Goal: Transaction & Acquisition: Book appointment/travel/reservation

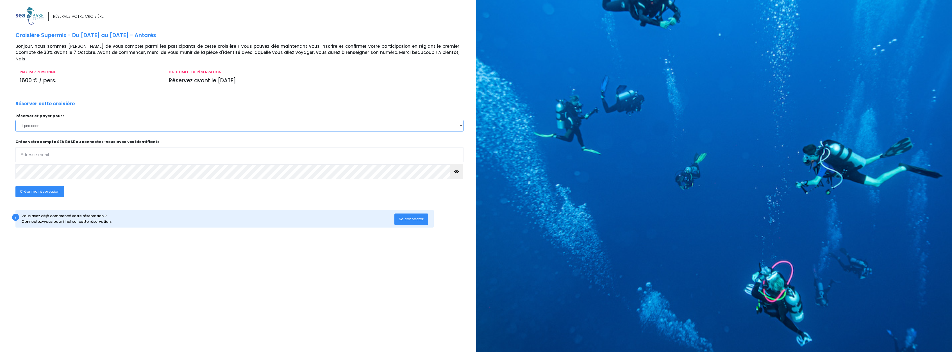
select select "2"
click option "2 personnes" at bounding box center [0, 0] width 0 height 0
click at [81, 147] on input "email" at bounding box center [239, 154] width 448 height 15
click at [78, 147] on input "email" at bounding box center [239, 154] width 448 height 15
type input "yohan.poulain19@gmail.com"
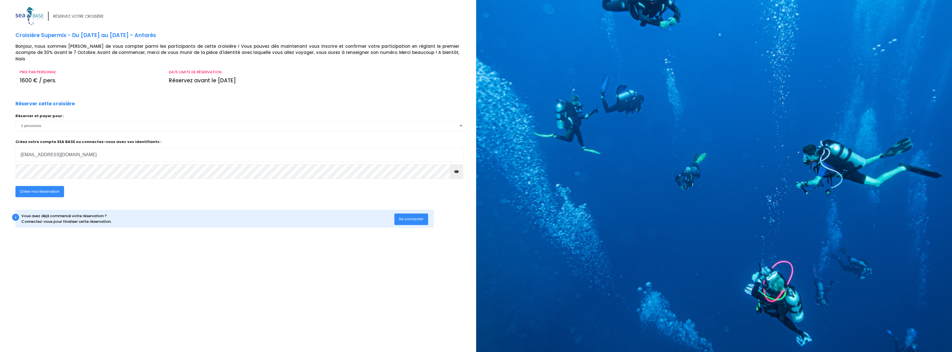
click at [55, 189] on span "Créer ma réservation" at bounding box center [40, 191] width 40 height 5
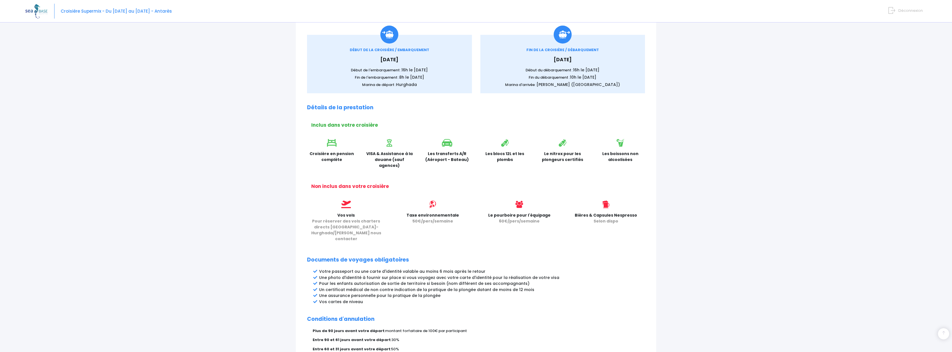
scroll to position [86, 0]
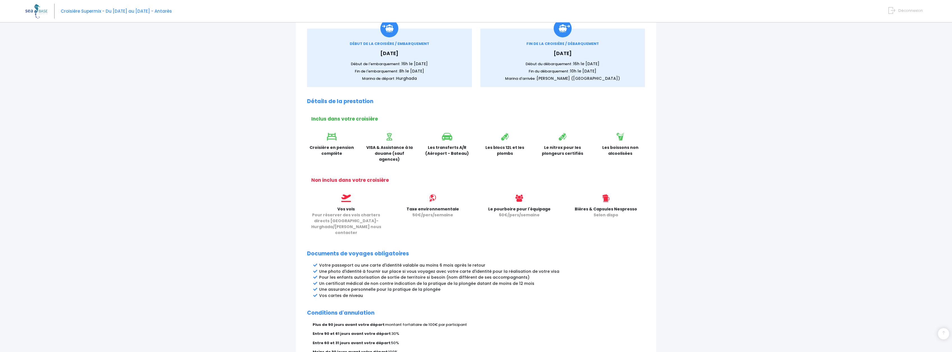
drag, startPoint x: 448, startPoint y: 147, endPoint x: 460, endPoint y: 156, distance: 14.4
click at [460, 156] on p "Les transferts A/R (Aéroport - Bateau)" at bounding box center [446, 151] width 49 height 12
drag, startPoint x: 499, startPoint y: 148, endPoint x: 505, endPoint y: 156, distance: 10.4
click at [505, 156] on p "Les blocs 12L et les plombs" at bounding box center [504, 151] width 49 height 12
drag, startPoint x: 556, startPoint y: 151, endPoint x: 553, endPoint y: 151, distance: 3.1
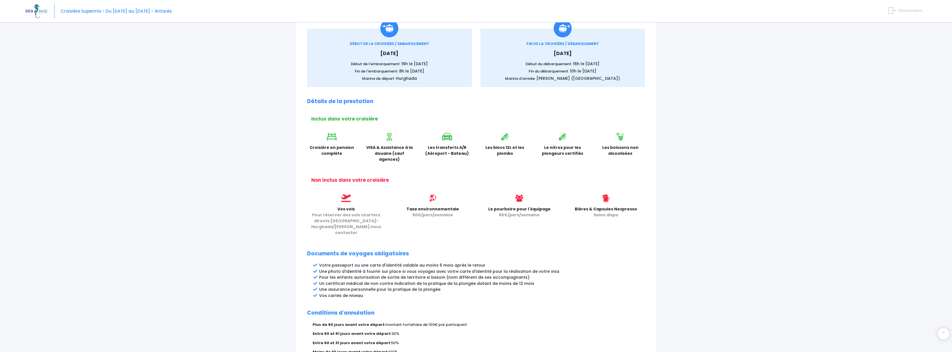
click at [556, 151] on p "Le nitrox pour les plongeurs certifiés" at bounding box center [562, 151] width 49 height 12
drag, startPoint x: 552, startPoint y: 149, endPoint x: 565, endPoint y: 157, distance: 15.7
click at [561, 157] on div "Le nitrox pour les plongeurs certifiés" at bounding box center [563, 149] width 58 height 33
click at [575, 155] on p "Le nitrox pour les plongeurs certifiés" at bounding box center [562, 151] width 49 height 12
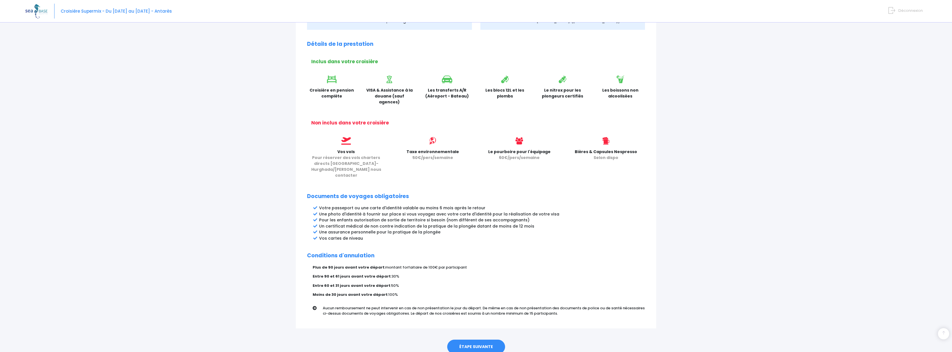
scroll to position [156, 0]
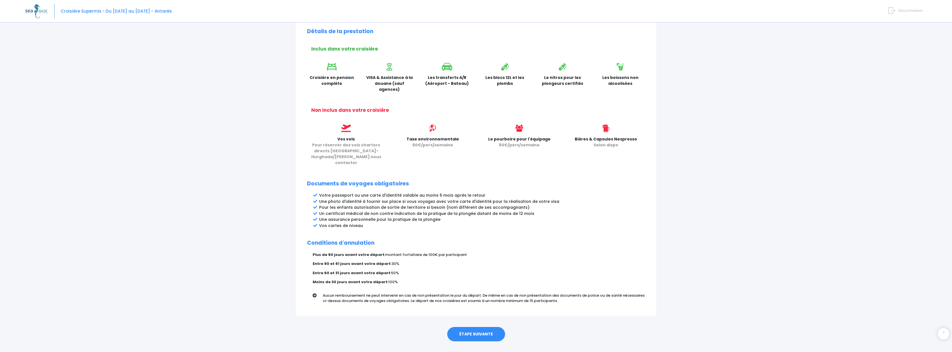
click at [479, 327] on link "ÉTAPE SUIVANTE" at bounding box center [476, 334] width 58 height 15
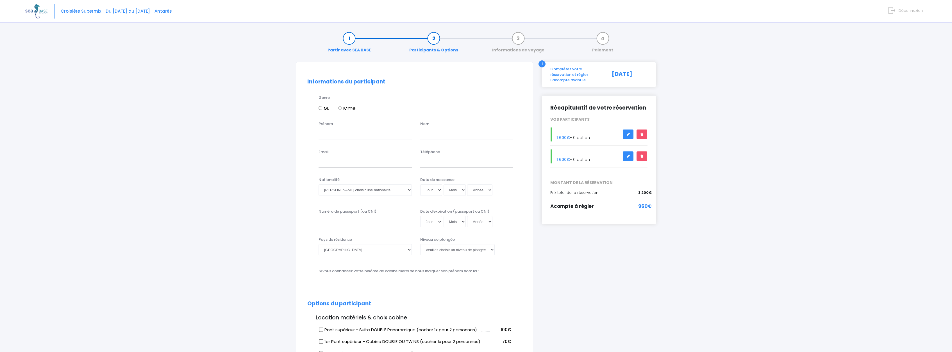
click at [321, 108] on input "M." at bounding box center [320, 108] width 4 height 4
radio input "true"
click at [341, 108] on input "Mme" at bounding box center [340, 108] width 4 height 4
radio input "true"
click at [320, 107] on input "M." at bounding box center [320, 108] width 4 height 4
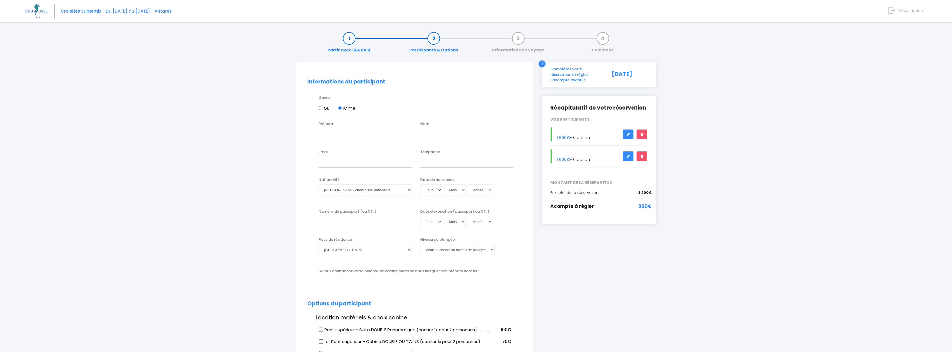
radio input "true"
click at [331, 139] on input "Prénom" at bounding box center [364, 133] width 93 height 11
type input "[PERSON_NAME]"
type input "POULAIN"
type input "yohan.poulain19@gmail.com"
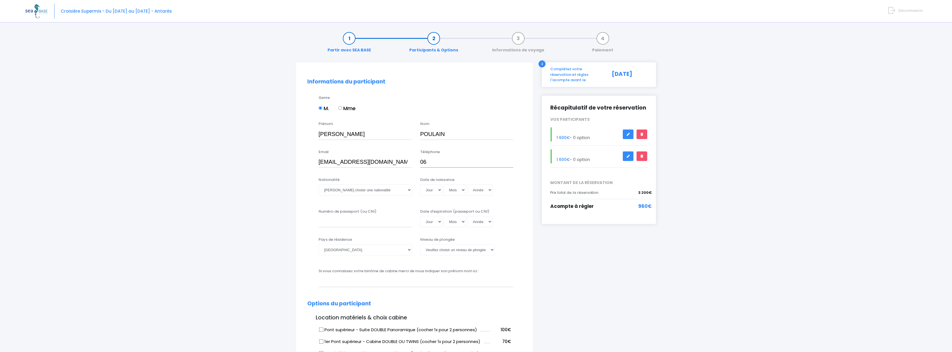
type input "0"
type input "+33689045542"
click at [318, 184] on select "Veuillez choisir une nationalité Afghane Albanaise Algerienne Allemande America…" at bounding box center [364, 189] width 93 height 11
select select "Française"
click option "Française" at bounding box center [0, 0] width 0 height 0
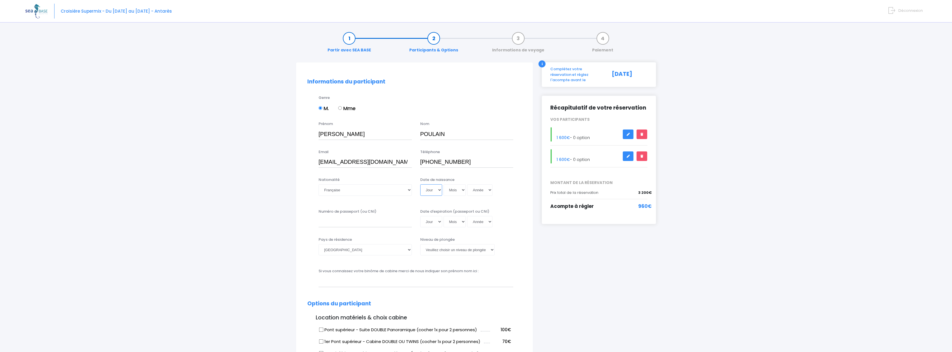
click at [420, 184] on select "Jour 01 02 03 04 05 06 07 08 09 10 11 12 13 14 15 16 17 18 19 20 21 22 23 24 25…" at bounding box center [431, 189] width 22 height 11
select select "19"
click option "19" at bounding box center [0, 0] width 0 height 0
click at [443, 184] on select "Mois 01 02 03 04 05 06 07 08 09 10 11 12" at bounding box center [454, 189] width 22 height 11
select select "12"
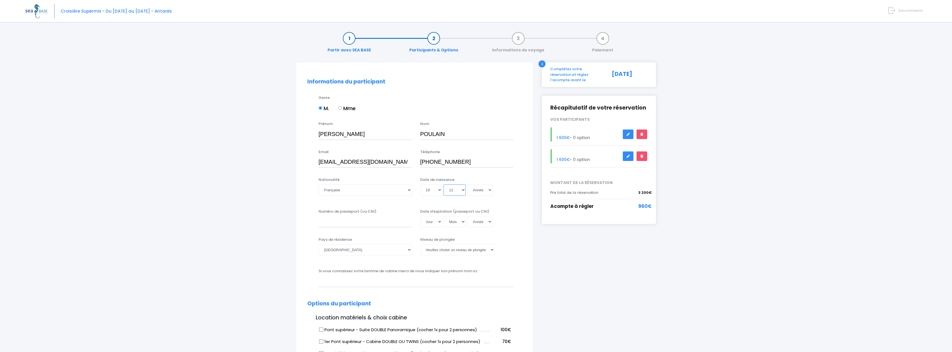
click option "12" at bounding box center [0, 0] width 0 height 0
click at [467, 184] on select "Année 2045 2044 2043 2042 2041 2040 2039 2038 2037 2036 2035 2034 2033 2032 203…" at bounding box center [479, 189] width 25 height 11
select select "1995"
click option "1995" at bounding box center [0, 0] width 0 height 0
type input "1995-12-19"
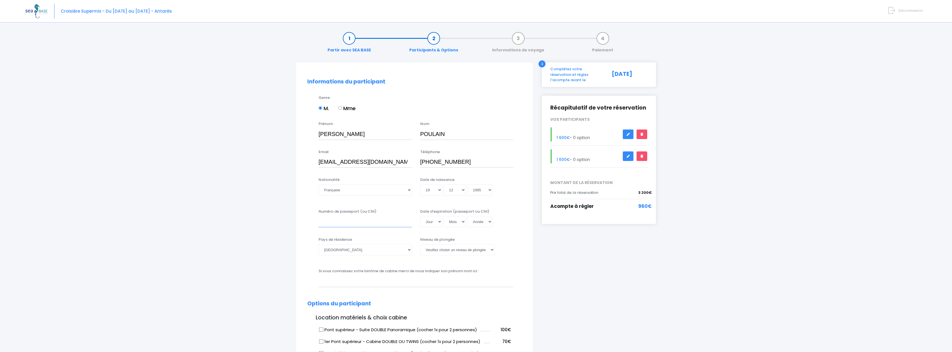
click at [363, 224] on input "Numéro de passeport (ou CNI)" at bounding box center [364, 221] width 93 height 11
type input "18CI45889"
click at [420, 216] on select "Jour 01 02 03 04 05 06 07 08 09 10 11 12 13 14 15 16 17 18 19 20 21 22 23 24 25…" at bounding box center [431, 221] width 22 height 11
select select "10"
click option "10" at bounding box center [0, 0] width 0 height 0
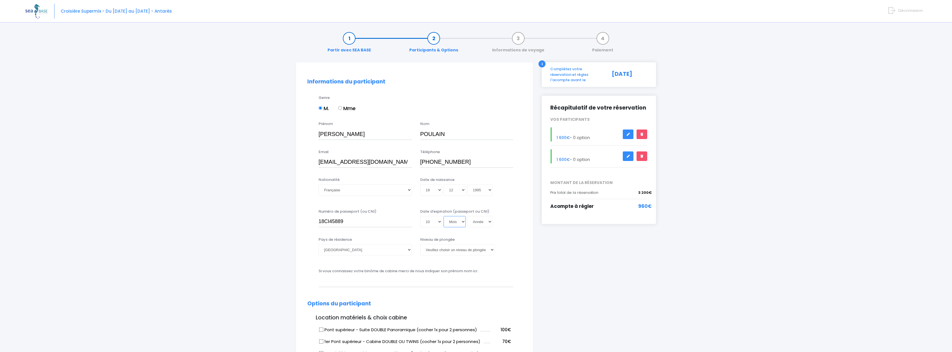
click at [443, 216] on select "Mois 01 02 03 04 05 06 07 08 09 10 11 12" at bounding box center [454, 221] width 22 height 11
select select "04"
click option "04" at bounding box center [0, 0] width 0 height 0
click at [467, 216] on select "Année 2045 2044 2043 2042 2041 2040 2039 2038 2037 2036 2035 2034 2033 2032 203…" at bounding box center [479, 221] width 25 height 11
select select "2028"
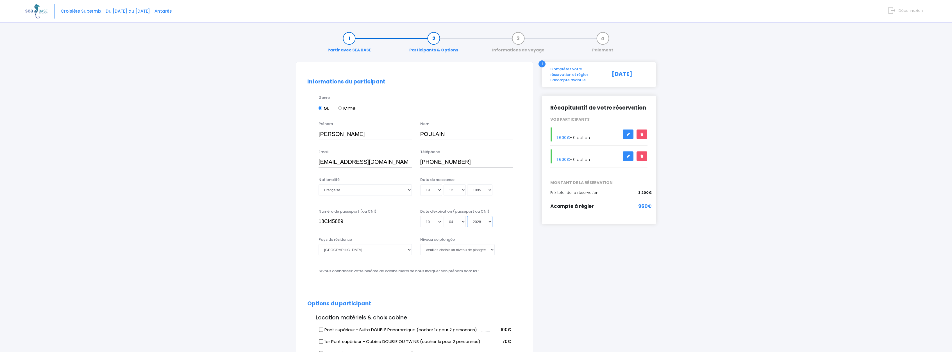
click option "2028" at bounding box center [0, 0] width 0 height 0
type input "2028-04-10"
click at [420, 244] on select "Veuillez choisir un niveau de plongée Non plongeur Junior OW diver Adventure OW…" at bounding box center [457, 249] width 74 height 11
select select "N4"
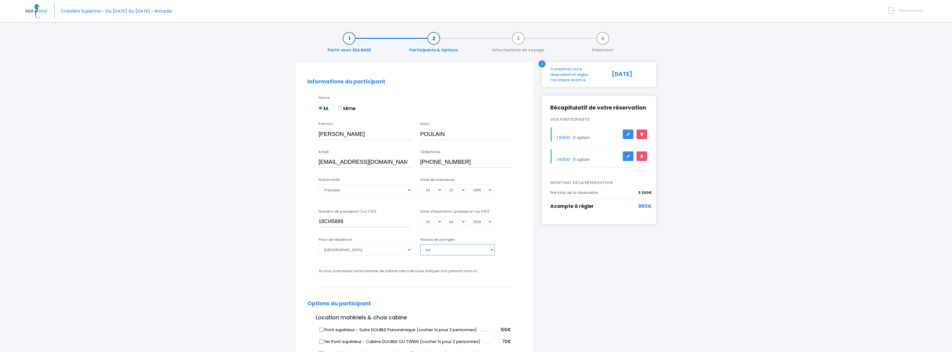
click option "N4" at bounding box center [0, 0] width 0 height 0
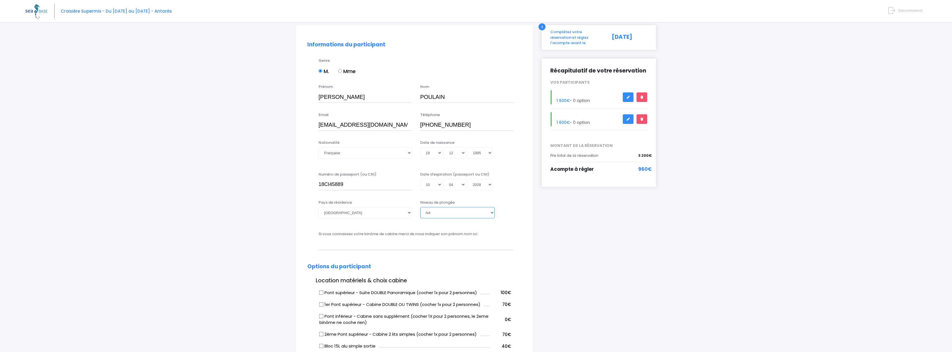
scroll to position [57, 0]
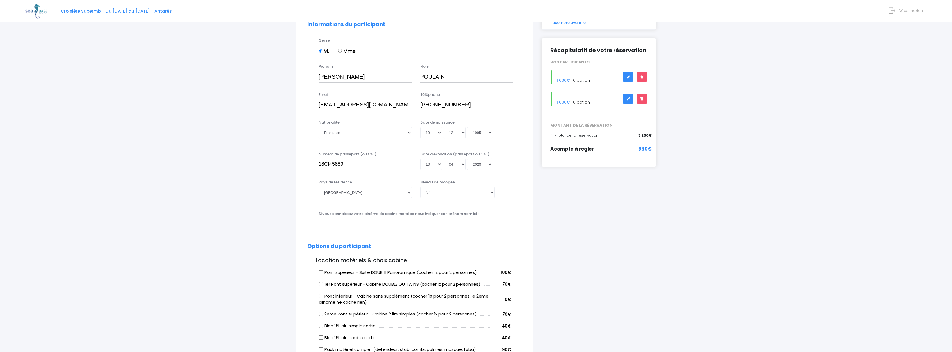
click at [390, 227] on input "text" at bounding box center [415, 223] width 195 height 11
type input "a"
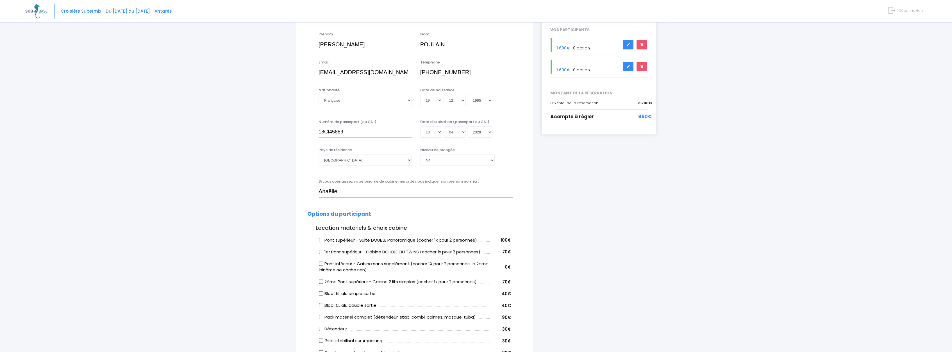
scroll to position [115, 0]
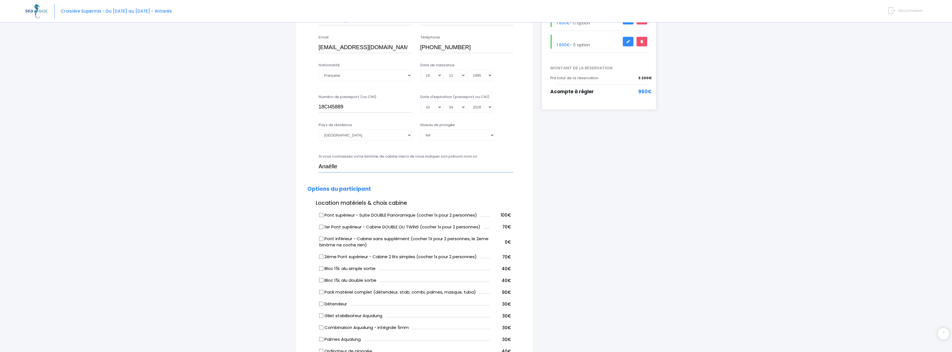
type input "Anaëlle"
click at [368, 241] on label "Pont inférieur - Cabine sans supplément (cocher 1X pour 2 personnes, le 2eme bi…" at bounding box center [404, 242] width 170 height 13
click at [324, 241] on input "Pont inférieur - Cabine sans supplément (cocher 1X pour 2 personnes, le 2eme bi…" at bounding box center [321, 238] width 4 height 4
checkbox input "true"
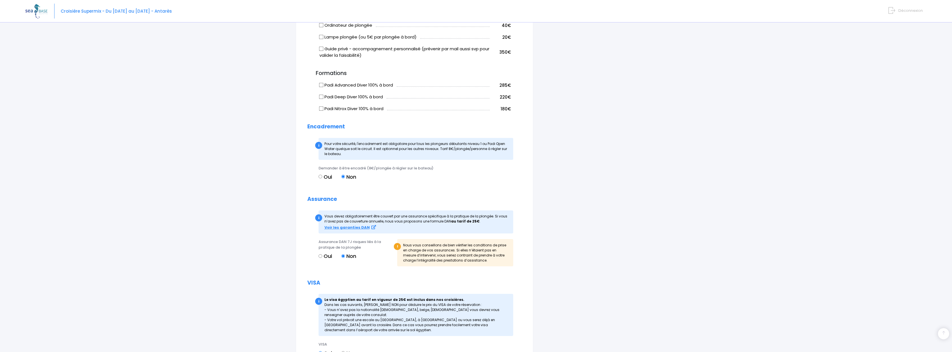
scroll to position [458, 0]
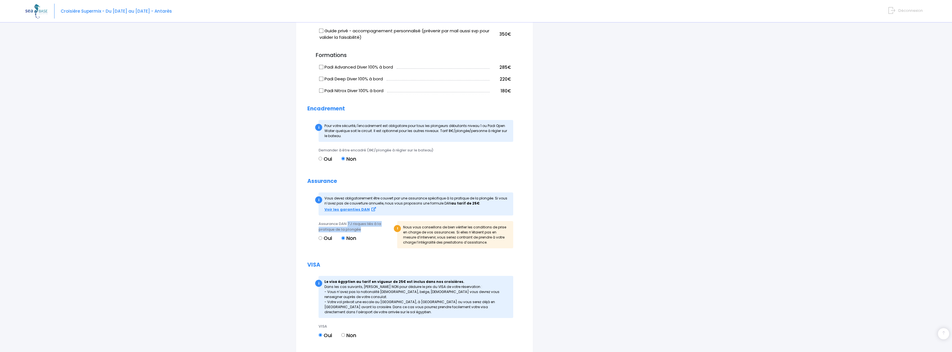
drag, startPoint x: 347, startPoint y: 223, endPoint x: 368, endPoint y: 228, distance: 20.8
click at [368, 228] on div "Assurance DAN 7J risques liés à la pratique de la plongée" at bounding box center [355, 226] width 74 height 11
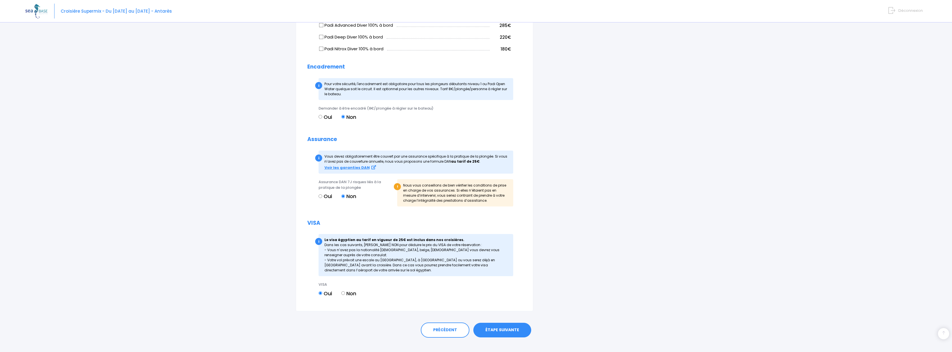
scroll to position [508, 0]
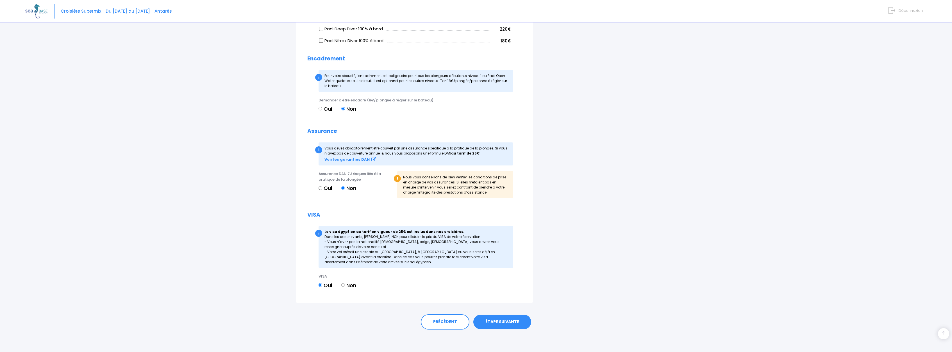
drag, startPoint x: 351, startPoint y: 232, endPoint x: 443, endPoint y: 246, distance: 93.5
click at [443, 246] on div "i Le visa égyptien au tarif en vigueur de 25€ est inclus dans nos croisières. D…" at bounding box center [415, 247] width 195 height 42
drag, startPoint x: 436, startPoint y: 246, endPoint x: 341, endPoint y: 240, distance: 95.1
click at [331, 241] on div "i Le visa égyptien au tarif en vigueur de 25€ est inclus dans nos croisières. D…" at bounding box center [415, 247] width 195 height 42
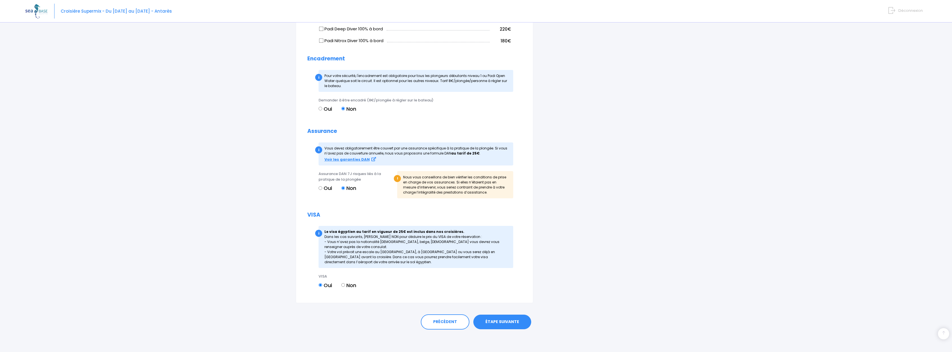
click at [501, 319] on link "ÉTAPE SUIVANTE" at bounding box center [502, 322] width 58 height 15
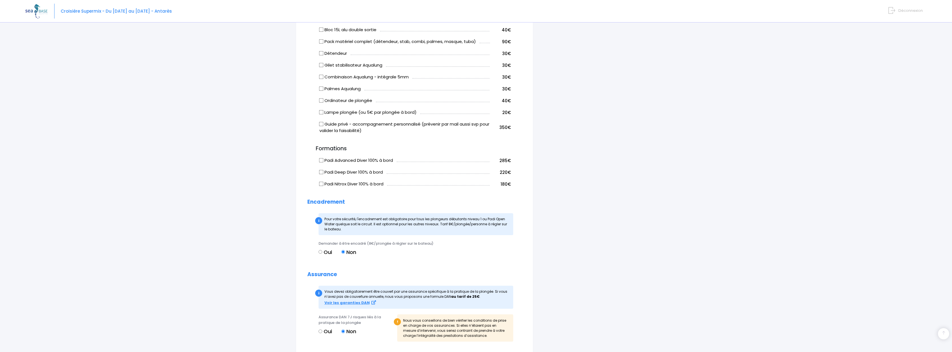
scroll to position [222, 0]
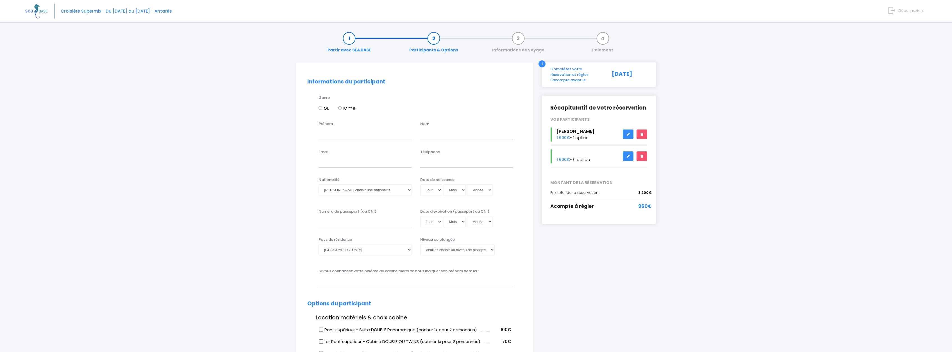
click at [342, 106] on input "Mme" at bounding box center [340, 108] width 4 height 4
radio input "true"
click at [342, 133] on input "Prénom" at bounding box center [364, 133] width 93 height 11
type input "Anaëlle"
type input "PELÉ"
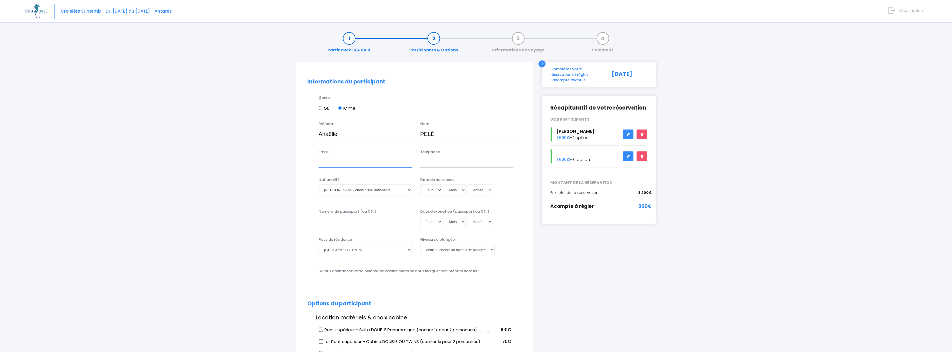
paste input "[EMAIL_ADDRESS][DOMAIN_NAME]"
type input "[EMAIL_ADDRESS][DOMAIN_NAME]"
click at [438, 160] on input "Téléphone" at bounding box center [466, 161] width 93 height 11
type input "+33664979993"
click at [318, 184] on select "Veuillez choisir une nationalité Afghane Albanaise Algerienne Allemande America…" at bounding box center [364, 189] width 93 height 11
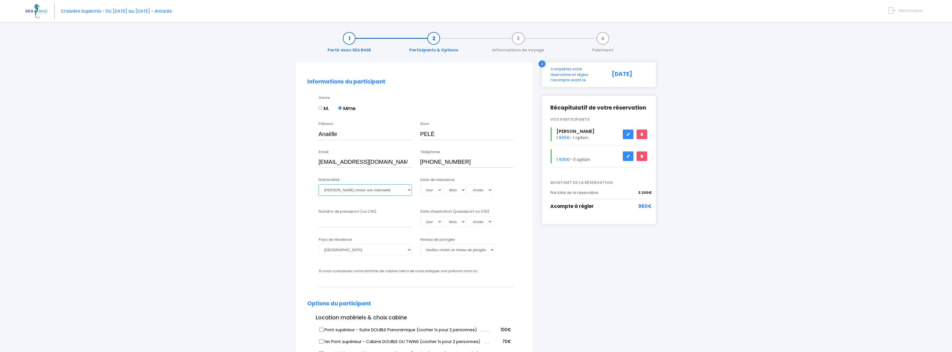
select select "Française"
click option "Française" at bounding box center [0, 0] width 0 height 0
click at [420, 184] on select "Jour 01 02 03 04 05 06 07 08 09 10 11 12 13 14 15 16 17 18 19 20 21 22 23 24 25…" at bounding box center [431, 189] width 22 height 11
select select "29"
click option "29" at bounding box center [0, 0] width 0 height 0
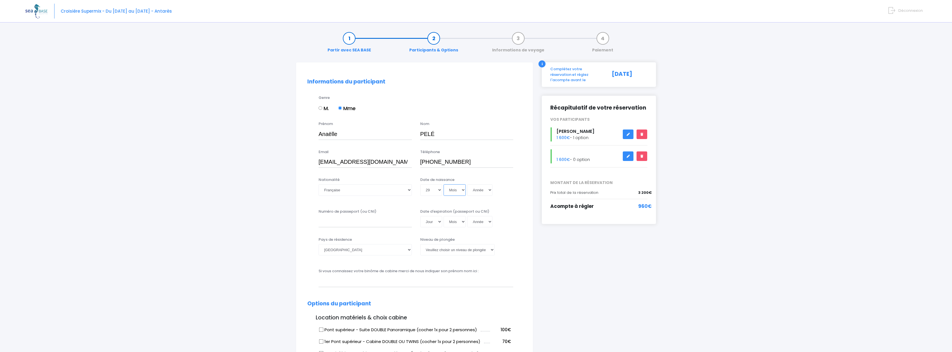
click at [443, 184] on select "Mois 01 02 03 04 05 06 07 08 09 10 11 12" at bounding box center [454, 189] width 22 height 11
select select "04"
click option "04" at bounding box center [0, 0] width 0 height 0
click at [467, 184] on select "Année 2045 2044 2043 2042 2041 2040 2039 2038 2037 2036 2035 2034 2033 2032 203…" at bounding box center [479, 189] width 25 height 11
select select "1995"
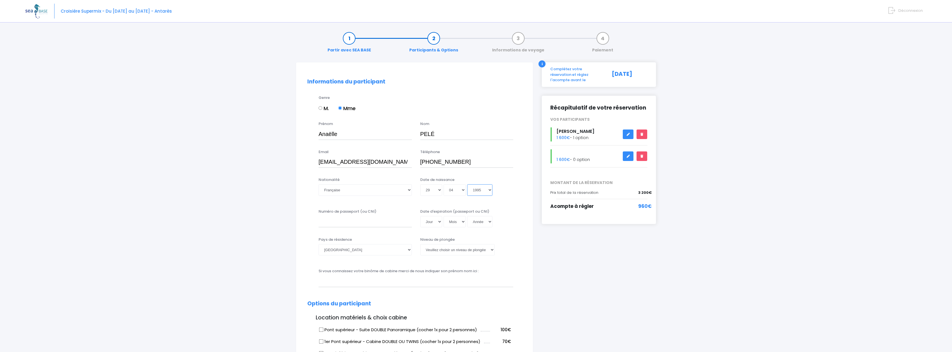
click option "1995" at bounding box center [0, 0] width 0 height 0
type input "1995-04-29"
click at [381, 221] on input "Numéro de passeport (ou CNI)" at bounding box center [364, 221] width 93 height 11
click at [392, 221] on input "Numéro de passeport (ou CNI)" at bounding box center [364, 221] width 93 height 11
type input "22ID63182"
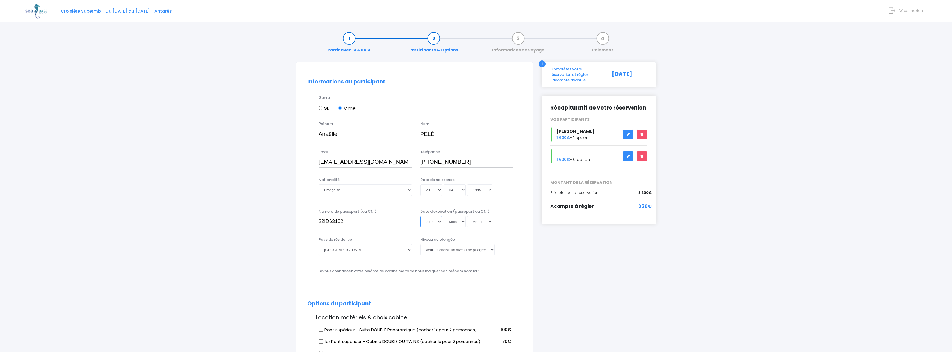
click at [420, 216] on select "Jour 01 02 03 04 05 06 07 08 09 10 11 12 13 14 15 16 17 18 19 20 21 22 23 24 25…" at bounding box center [431, 221] width 22 height 11
select select "20"
click option "20" at bounding box center [0, 0] width 0 height 0
click at [443, 216] on select "Mois 01 02 03 04 05 06 07 08 09 10 11 12" at bounding box center [454, 221] width 22 height 11
select select "11"
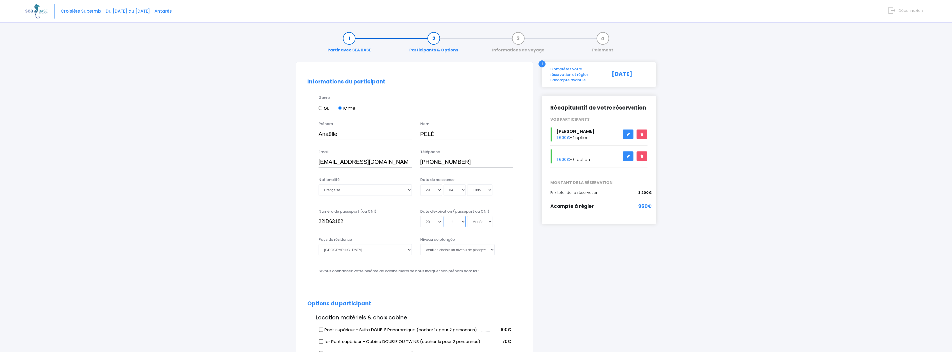
click option "11" at bounding box center [0, 0] width 0 height 0
click at [467, 216] on select "Année 2045 2044 2043 2042 2041 2040 2039 2038 2037 2036 2035 2034 2033 2032 203…" at bounding box center [479, 221] width 25 height 11
select select "2032"
click option "2032" at bounding box center [0, 0] width 0 height 0
type input "2032-11-20"
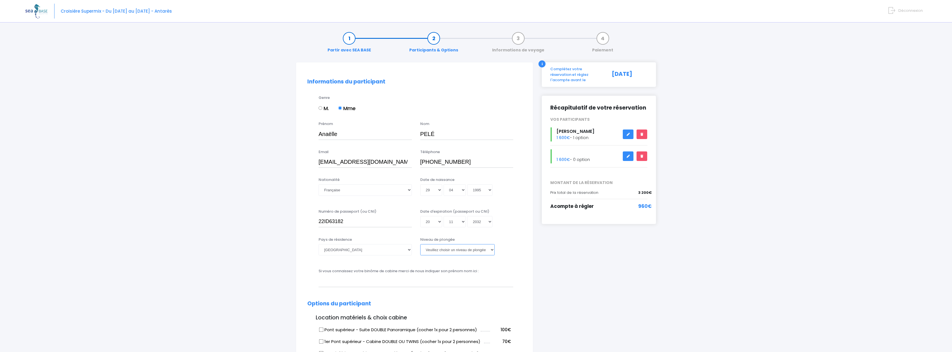
click at [420, 244] on select "Veuillez choisir un niveau de plongée Non plongeur Junior OW diver Adventure OW…" at bounding box center [457, 249] width 74 height 11
select select "N2"
click option "N2" at bounding box center [0, 0] width 0 height 0
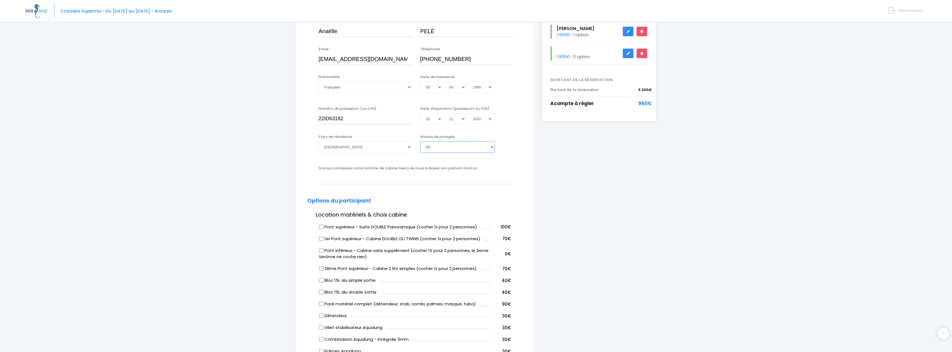
scroll to position [115, 0]
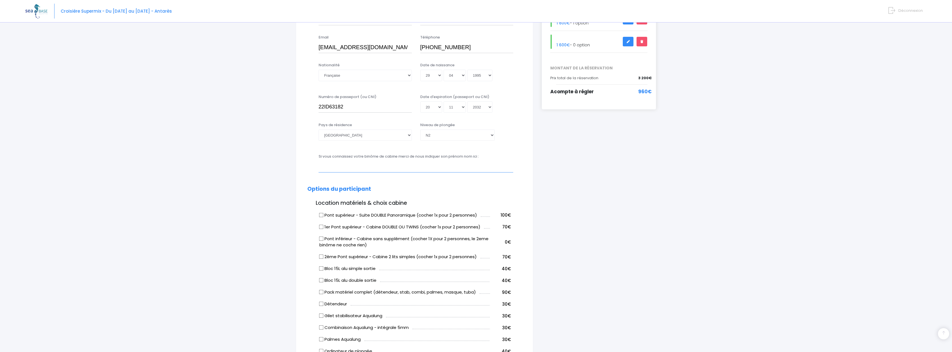
click at [412, 170] on input "text" at bounding box center [415, 166] width 195 height 11
type input "y"
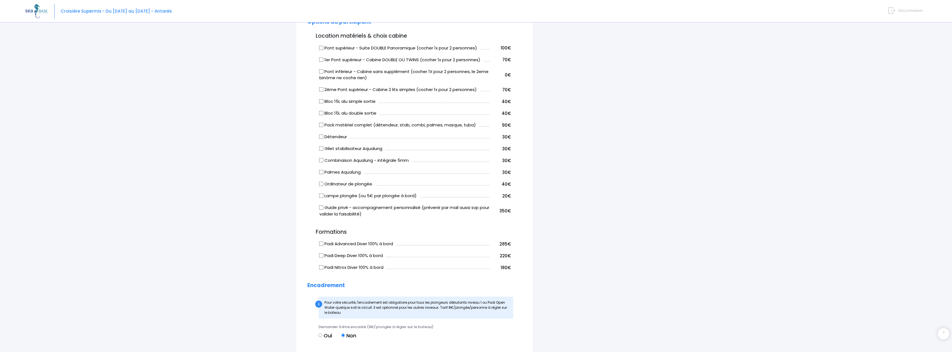
scroll to position [258, 0]
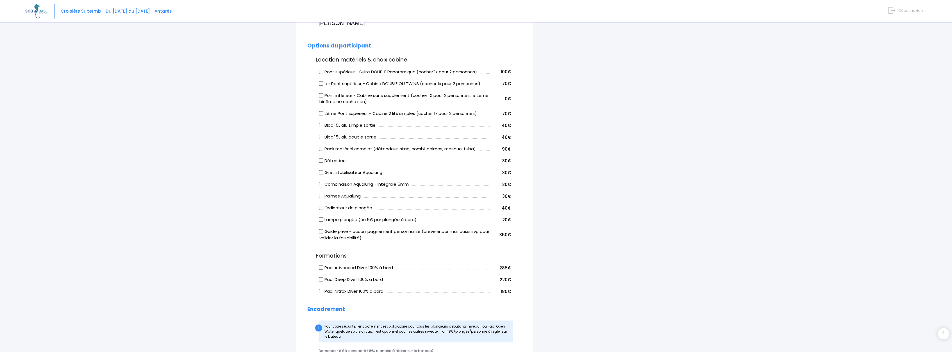
type input "Yohan"
click at [320, 161] on input "Détendeur" at bounding box center [321, 160] width 4 height 4
checkbox input "true"
click at [320, 173] on input "Gilet stabilisateur Aqualung" at bounding box center [321, 172] width 4 height 4
checkbox input "true"
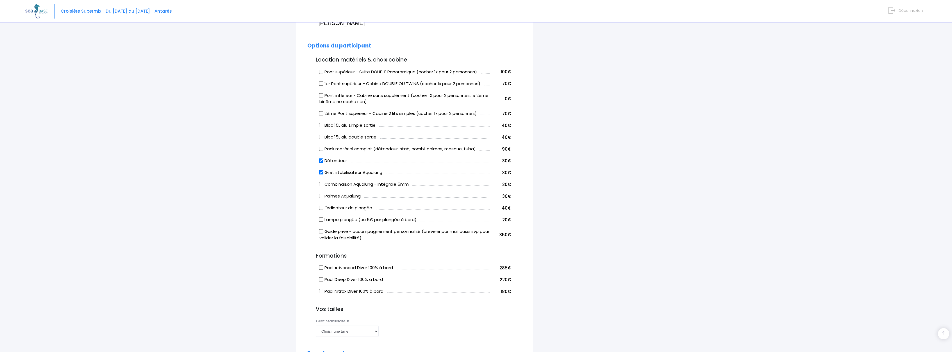
click at [320, 161] on input "Détendeur" at bounding box center [321, 160] width 4 height 4
checkbox input "false"
click at [320, 173] on input "Gilet stabilisateur Aqualung" at bounding box center [321, 172] width 4 height 4
checkbox input "false"
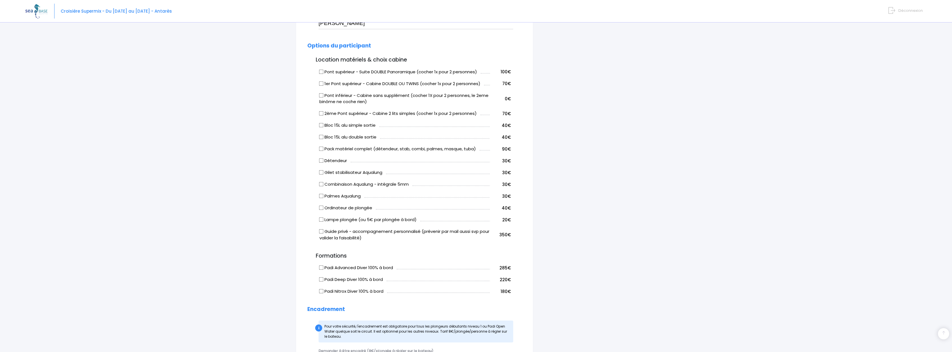
click at [323, 160] on input "Détendeur" at bounding box center [321, 160] width 4 height 4
checkbox input "true"
click at [320, 171] on input "Gilet stabilisateur Aqualung" at bounding box center [321, 172] width 4 height 4
checkbox input "true"
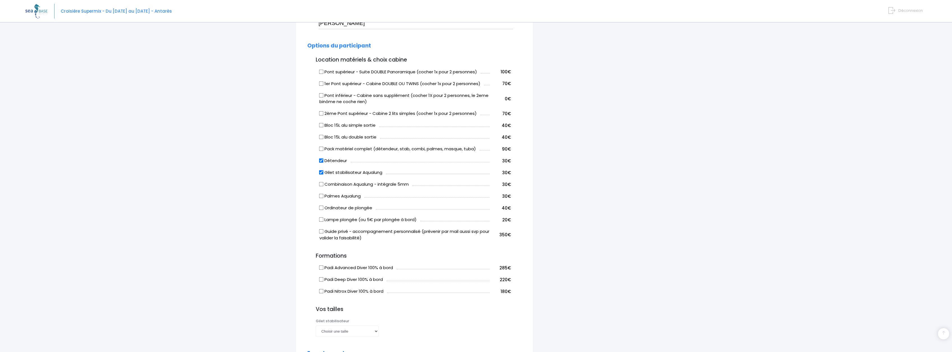
click at [322, 162] on input "Détendeur" at bounding box center [321, 160] width 4 height 4
checkbox input "false"
click at [323, 172] on input "Gilet stabilisateur Aqualung" at bounding box center [321, 172] width 4 height 4
checkbox input "false"
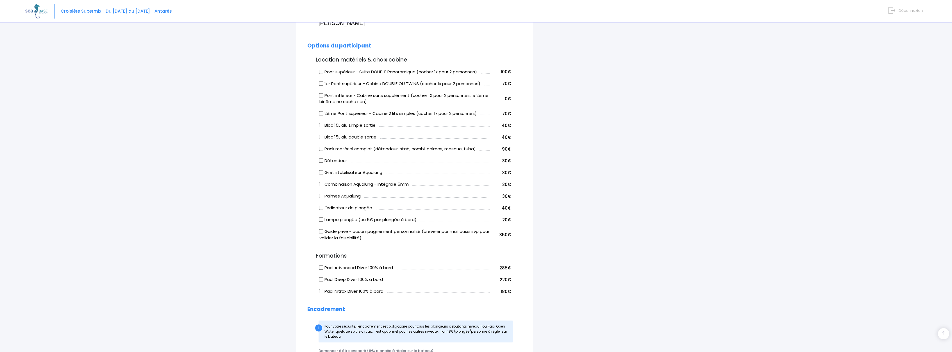
click at [323, 161] on input "Détendeur" at bounding box center [321, 160] width 4 height 4
checkbox input "true"
click at [323, 172] on input "Gilet stabilisateur Aqualung" at bounding box center [321, 172] width 4 height 4
checkbox input "true"
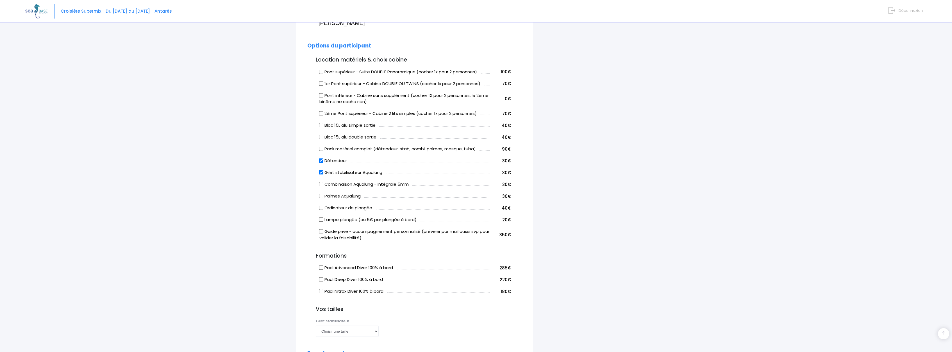
click at [321, 161] on input "Détendeur" at bounding box center [321, 160] width 4 height 4
checkbox input "false"
click at [323, 172] on input "Gilet stabilisateur Aqualung" at bounding box center [321, 172] width 4 height 4
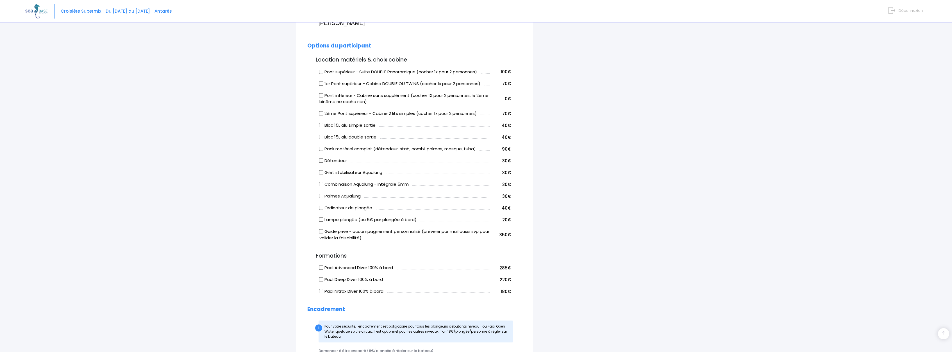
click at [323, 173] on input "Gilet stabilisateur Aqualung" at bounding box center [321, 172] width 4 height 4
checkbox input "true"
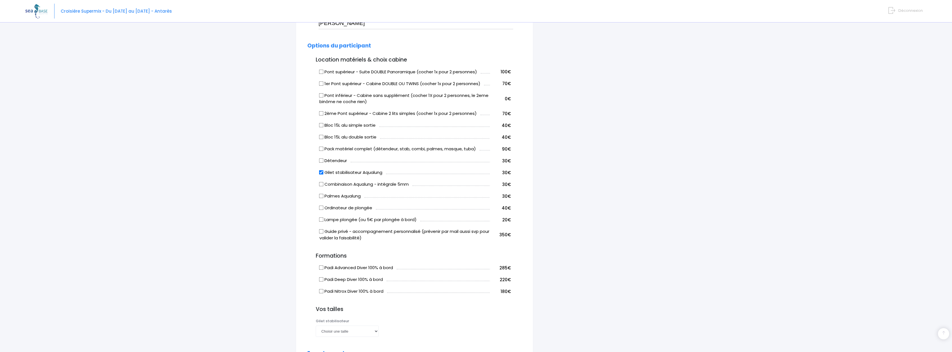
click at [322, 161] on input "Détendeur" at bounding box center [321, 160] width 4 height 4
checkbox input "true"
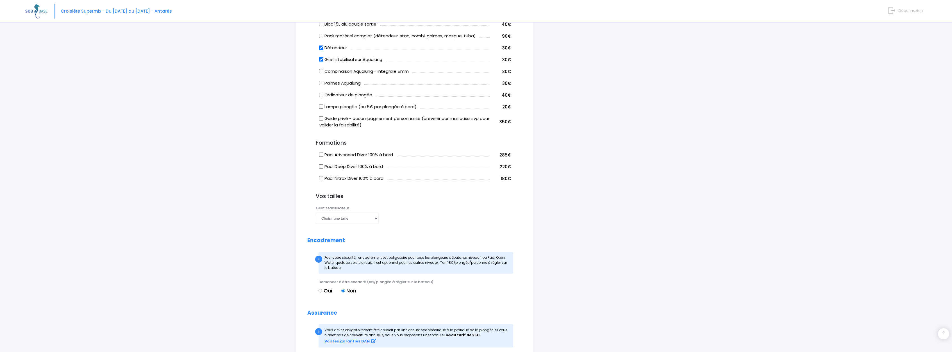
scroll to position [401, 0]
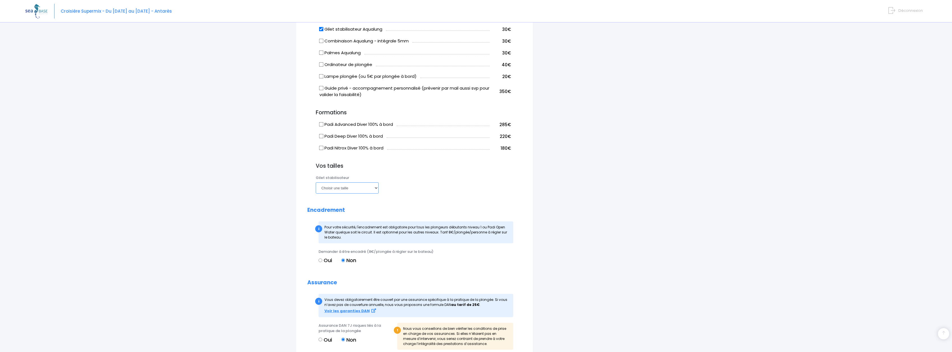
click at [316, 182] on select "Choisir une taille XXS XS S M ML L XL XXL" at bounding box center [347, 187] width 63 height 11
select select "ML"
click option "ML" at bounding box center [0, 0] width 0 height 0
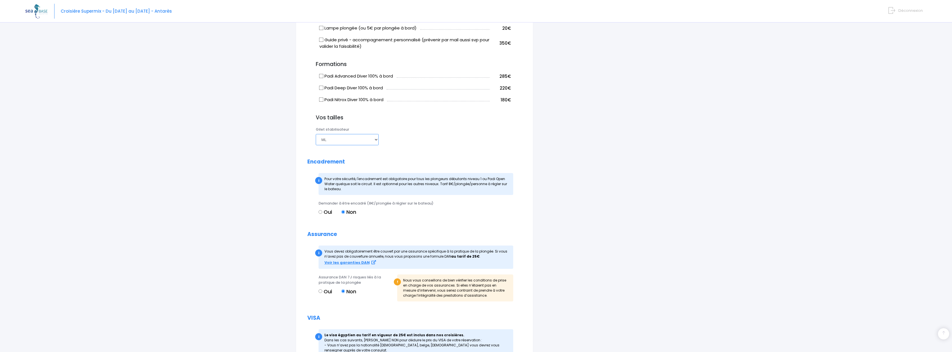
scroll to position [458, 0]
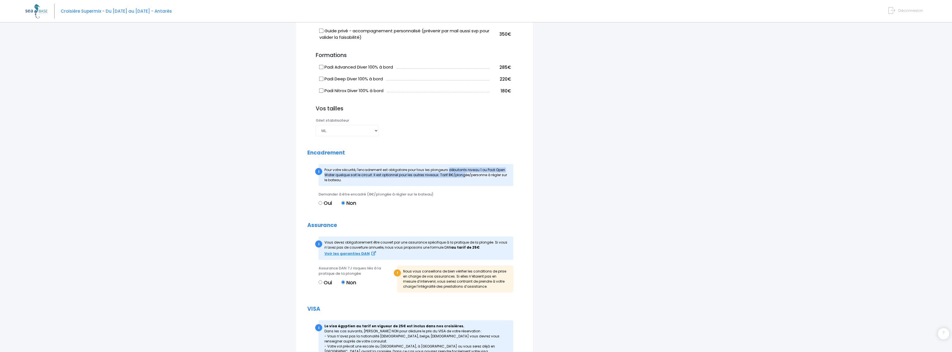
drag, startPoint x: 394, startPoint y: 170, endPoint x: 409, endPoint y: 177, distance: 16.3
click at [409, 177] on span "Pour votre sécurité, l'encadrement est obligatoire pour tous les plongeurs débu…" at bounding box center [415, 174] width 183 height 15
click at [384, 222] on form "Informations du participant Genre M. Mme Prénom Anaëlle Nom PELÉ !" at bounding box center [414, 4] width 214 height 768
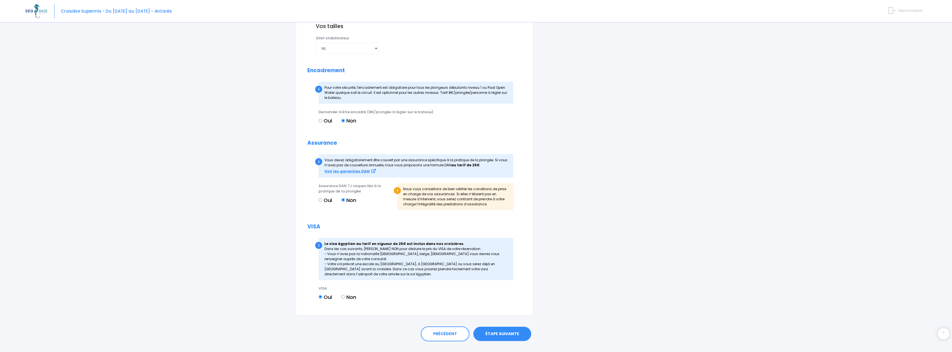
scroll to position [544, 0]
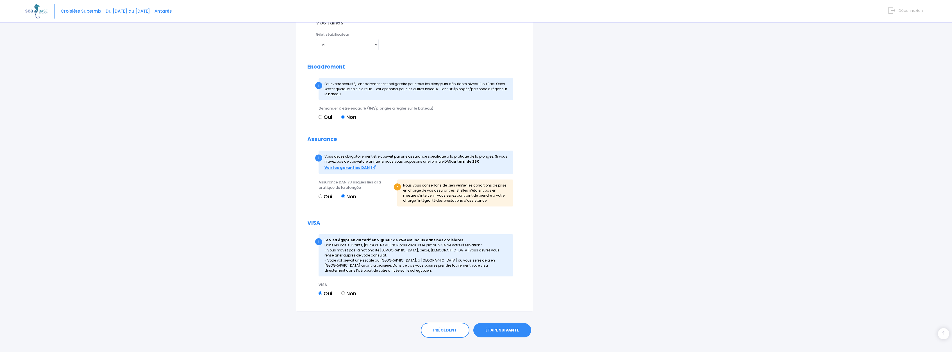
click at [508, 330] on link "ÉTAPE SUIVANTE" at bounding box center [502, 330] width 58 height 15
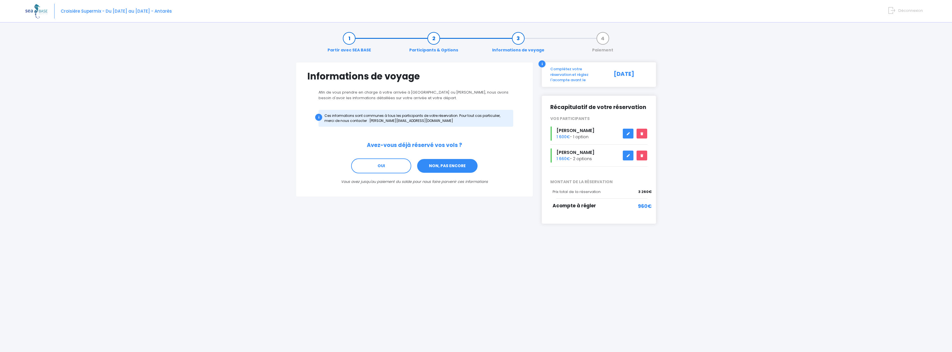
click at [451, 163] on link "NON, PAS ENCORE" at bounding box center [447, 165] width 62 height 15
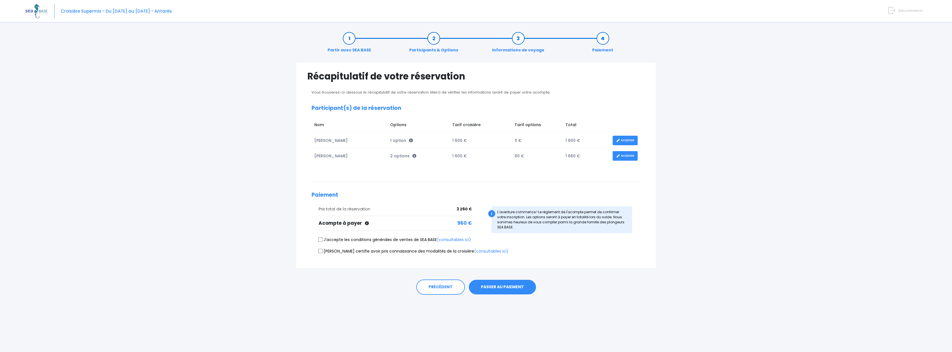
click at [340, 239] on label "J'accepte les conditions générales de ventes de SEA BASE (consultables ici)" at bounding box center [394, 240] width 152 height 6
click at [323, 239] on input "J'accepte les conditions générales de ventes de SEA BASE (consultables ici)" at bounding box center [320, 239] width 4 height 4
checkbox input "true"
click at [351, 253] on label "Je certifie avoir pris connaissance des modalités de la croisière (consultables…" at bounding box center [413, 251] width 190 height 6
click at [323, 253] on input "Je certifie avoir pris connaissance des modalités de la croisière (consultables…" at bounding box center [320, 251] width 4 height 4
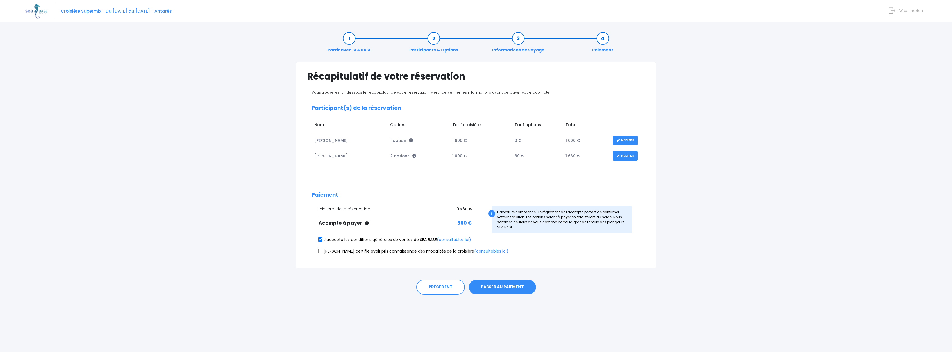
checkbox input "true"
click at [516, 286] on button "PASSER AU PAIEMENT" at bounding box center [502, 287] width 67 height 15
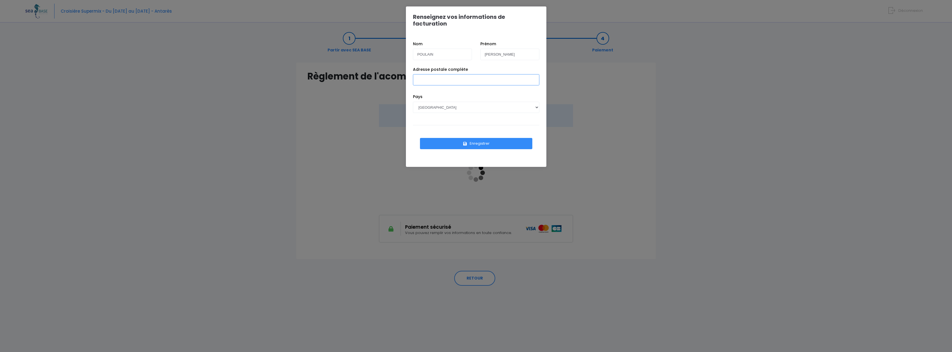
click at [496, 77] on input "Adresse postale complète" at bounding box center [476, 79] width 126 height 11
type input "5 allée des lilas 35590 Clayes"
click at [478, 138] on button "Enregistrer" at bounding box center [476, 143] width 112 height 11
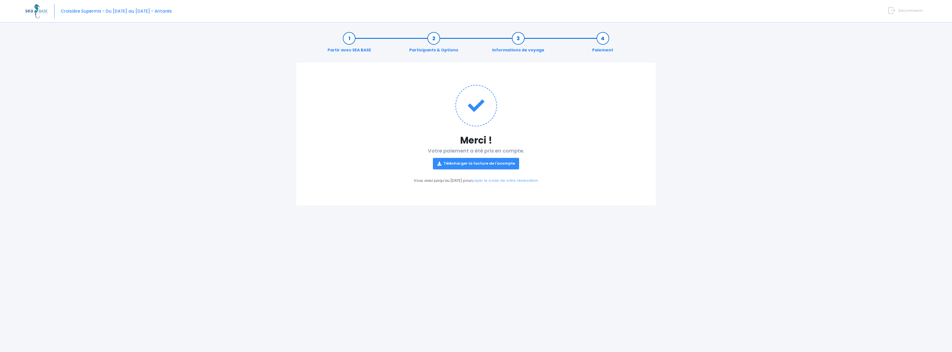
click at [500, 163] on link "Télécharger la facture de l'acompte" at bounding box center [476, 163] width 86 height 11
